Goal: Information Seeking & Learning: Learn about a topic

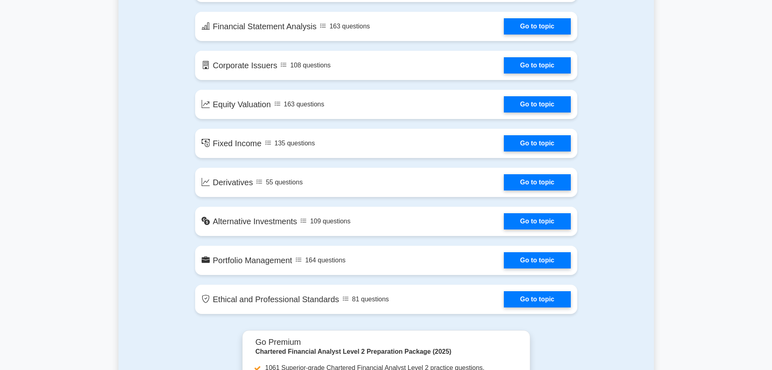
scroll to position [548, 0]
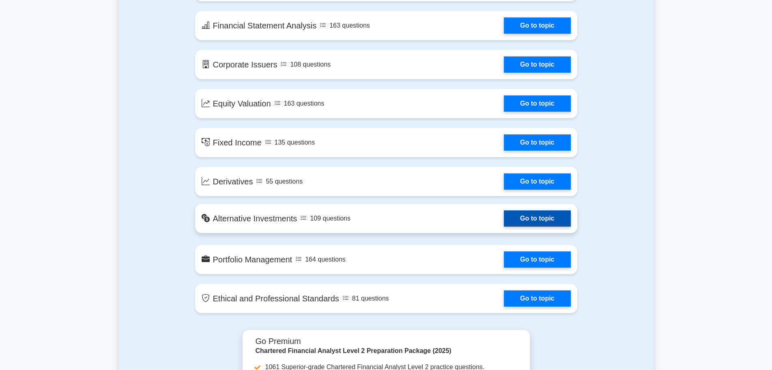
click at [504, 223] on link "Go to topic" at bounding box center [537, 218] width 67 height 16
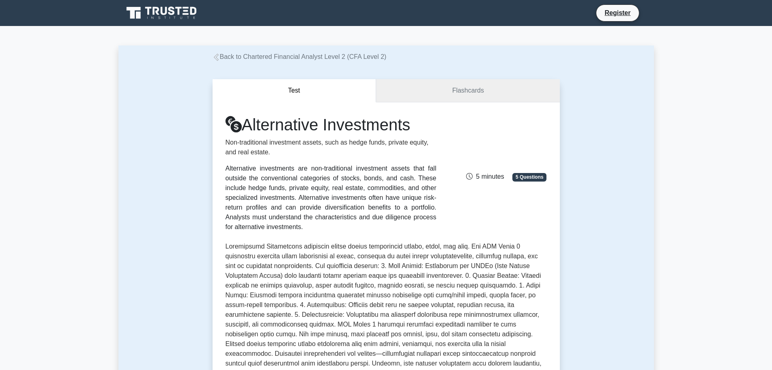
click at [469, 93] on link "Flashcards" at bounding box center [467, 90] width 183 height 23
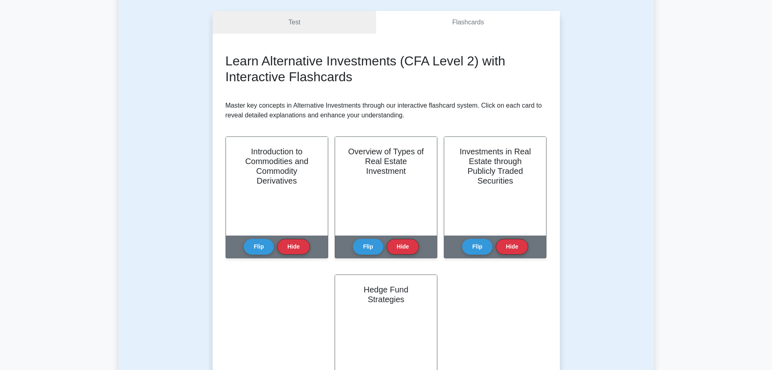
scroll to position [51, 0]
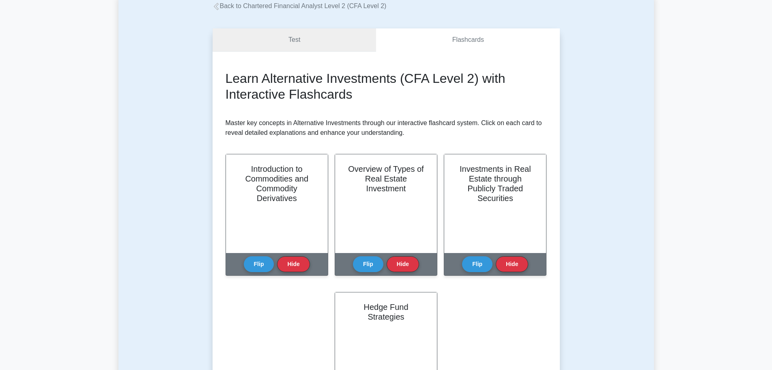
click at [306, 31] on link "Test" at bounding box center [295, 39] width 164 height 23
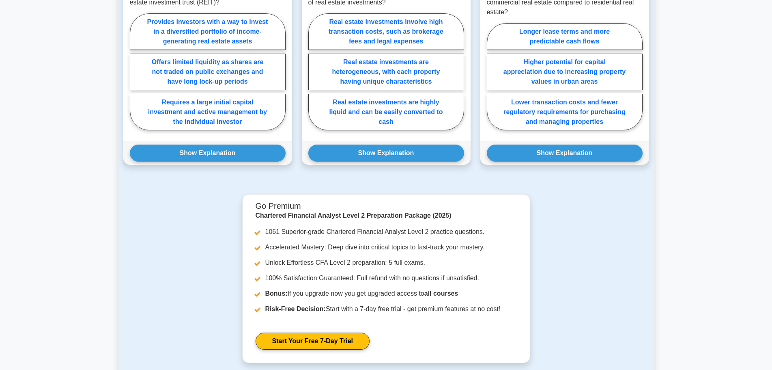
scroll to position [635, 0]
